Goal: Task Accomplishment & Management: Use online tool/utility

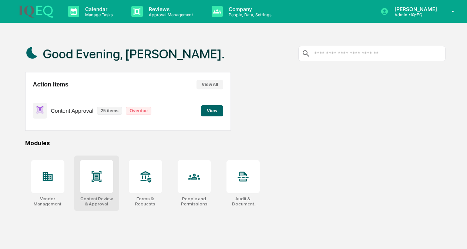
click at [95, 178] on icon at bounding box center [96, 177] width 5 height 6
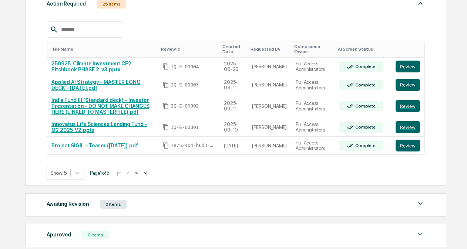
scroll to position [136, 0]
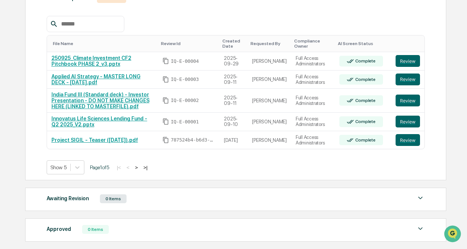
click at [140, 168] on button ">" at bounding box center [136, 168] width 7 height 6
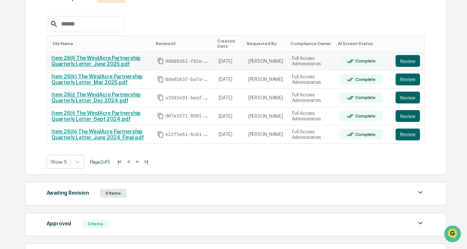
click at [88, 60] on link "Item 26(l) The WindAcre Partnership Quarterly Letter_June 2025.pdf" at bounding box center [95, 61] width 89 height 12
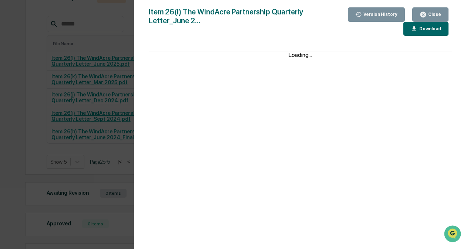
click at [72, 49] on div "Version History 09/04/2025, 10:06 PM Christy Gersch Item 26(l) The WindAcre Par…" at bounding box center [233, 124] width 467 height 249
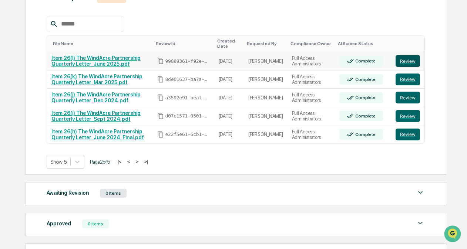
click at [411, 61] on button "Review" at bounding box center [408, 61] width 24 height 12
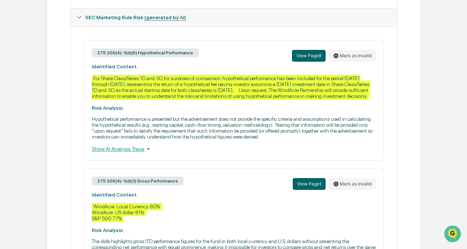
scroll to position [339, 0]
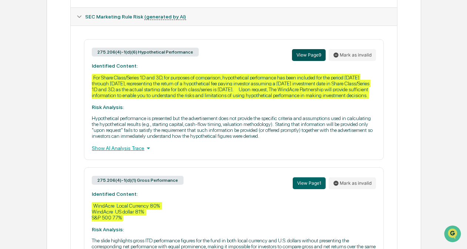
click at [307, 58] on button "View Page 9" at bounding box center [309, 55] width 34 height 12
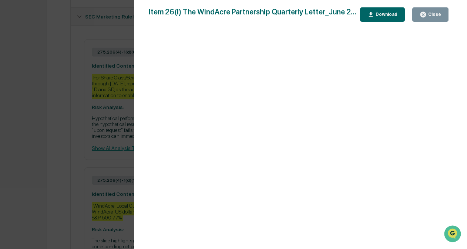
click at [47, 147] on div "Version History 09/04/2025, 10:06 PM Christy Gersch Item 26(l) The WindAcre Par…" at bounding box center [233, 124] width 467 height 249
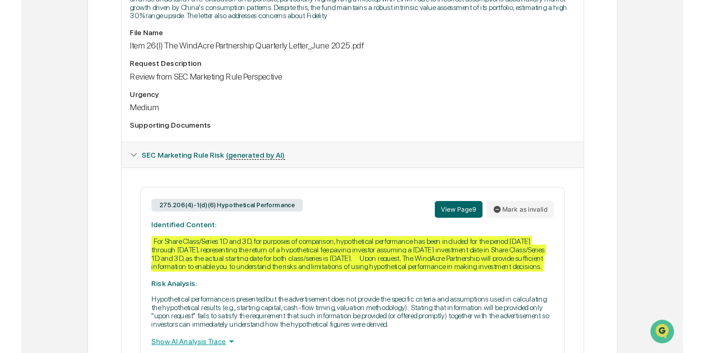
scroll to position [0, 0]
